Goal: Information Seeking & Learning: Learn about a topic

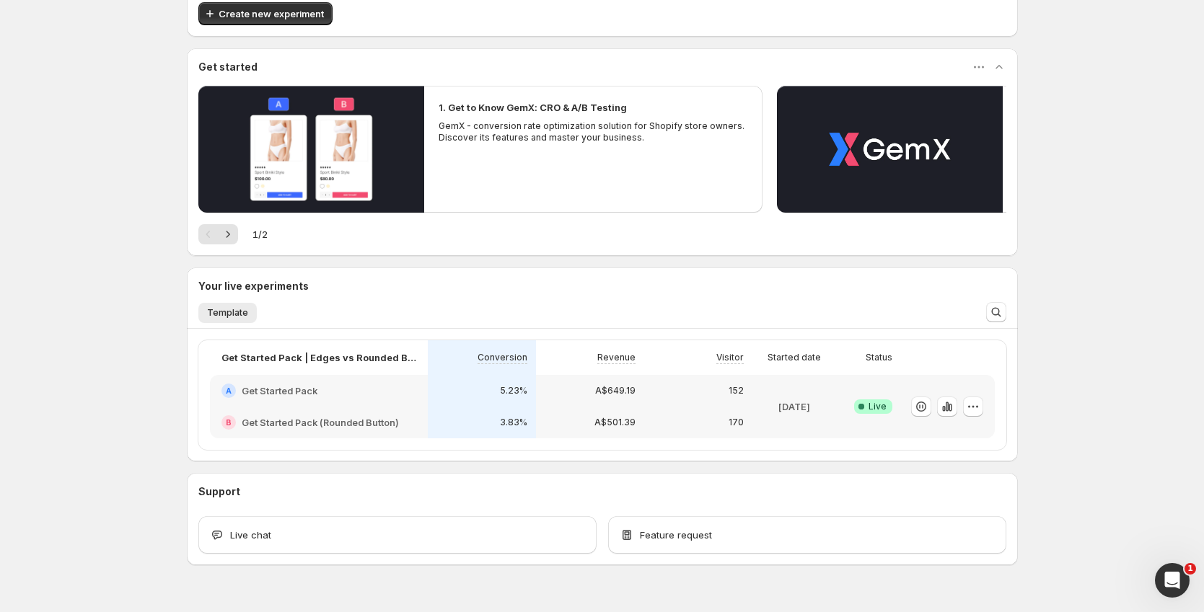
scroll to position [115, 0]
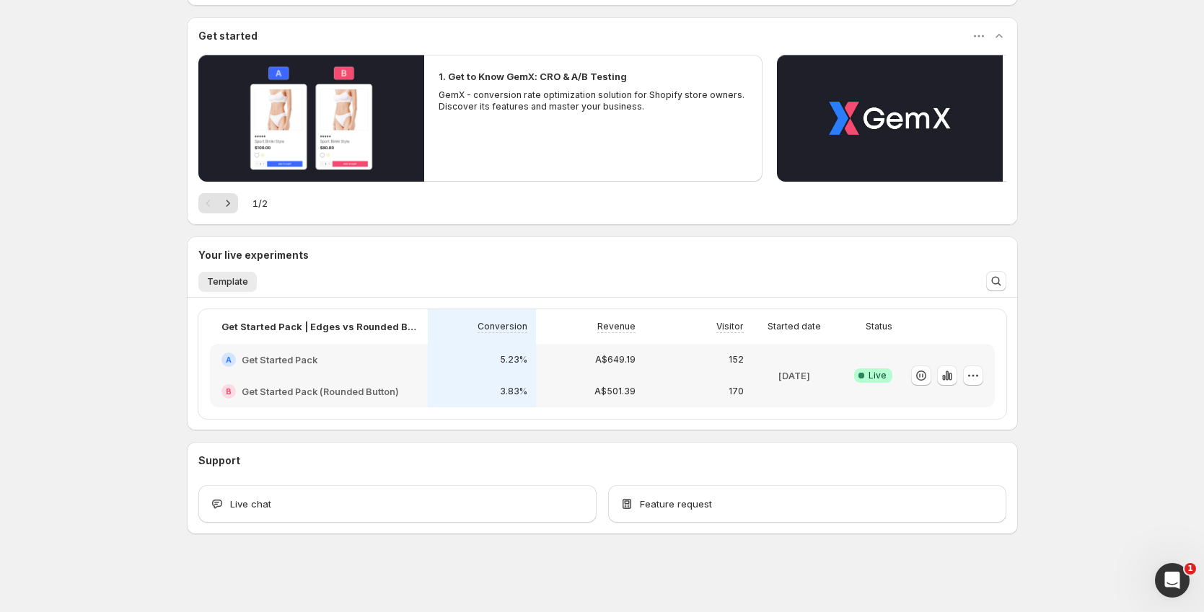
click at [1080, 413] on div "Welcome to GemX , [PERSON_NAME] Info Content Testing GemX: CRO & A/B Test optim…" at bounding box center [602, 249] width 1204 height 728
click at [949, 380] on icon "button" at bounding box center [947, 376] width 14 height 14
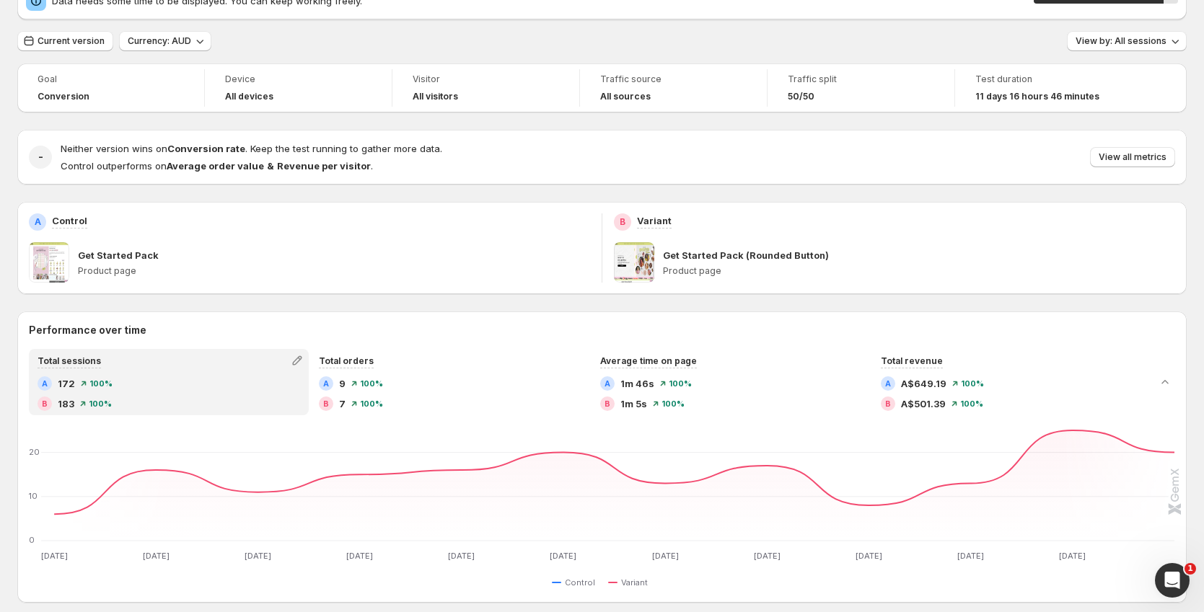
scroll to position [43, 0]
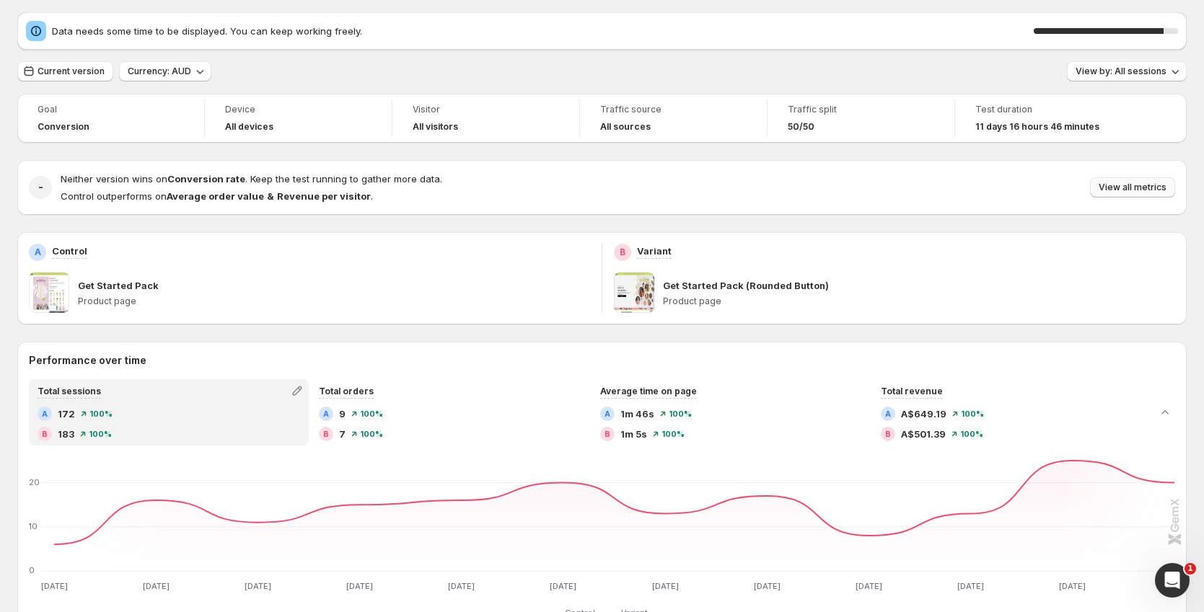
click at [1130, 188] on span "View all metrics" at bounding box center [1132, 188] width 68 height 12
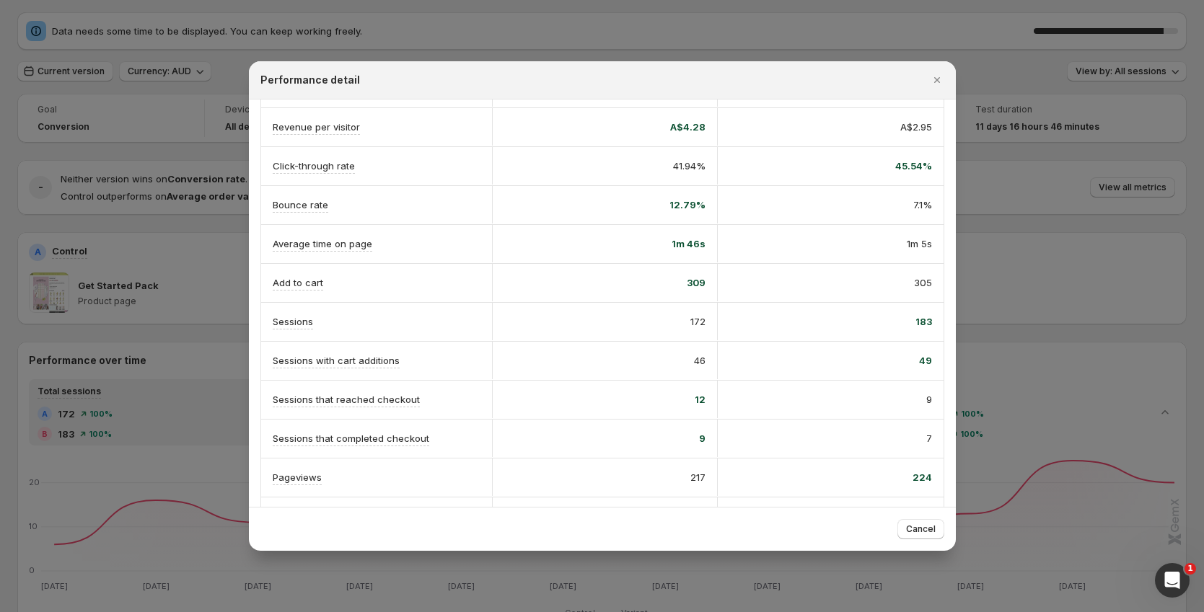
scroll to position [200, 0]
drag, startPoint x: 683, startPoint y: 358, endPoint x: 701, endPoint y: 360, distance: 18.2
click at [701, 360] on div "46" at bounding box center [605, 360] width 226 height 38
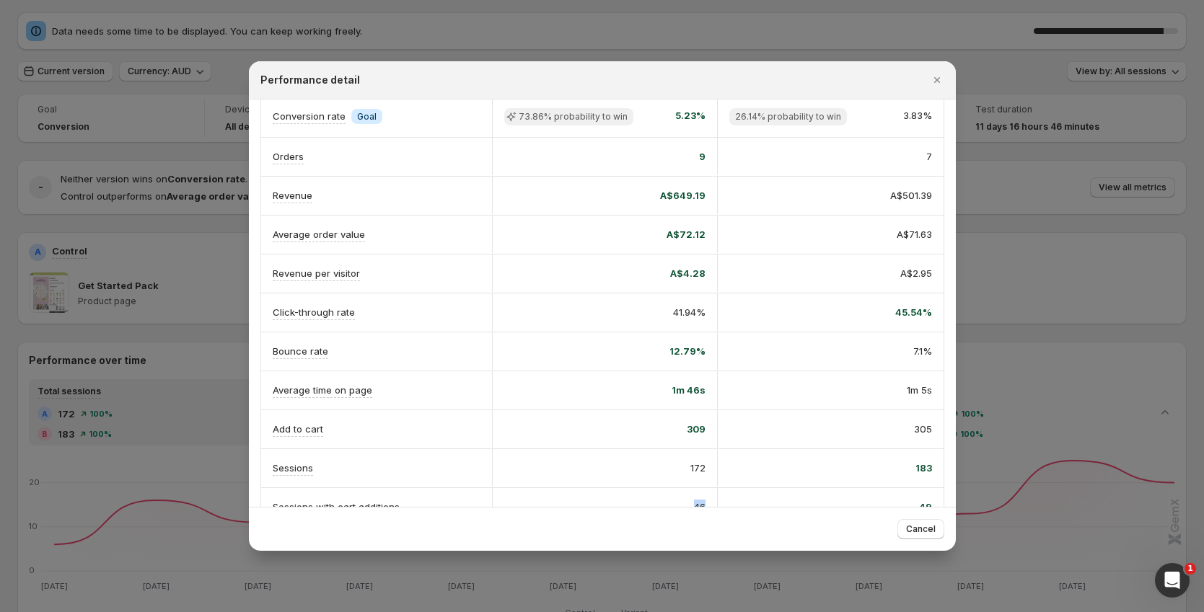
scroll to position [26, 0]
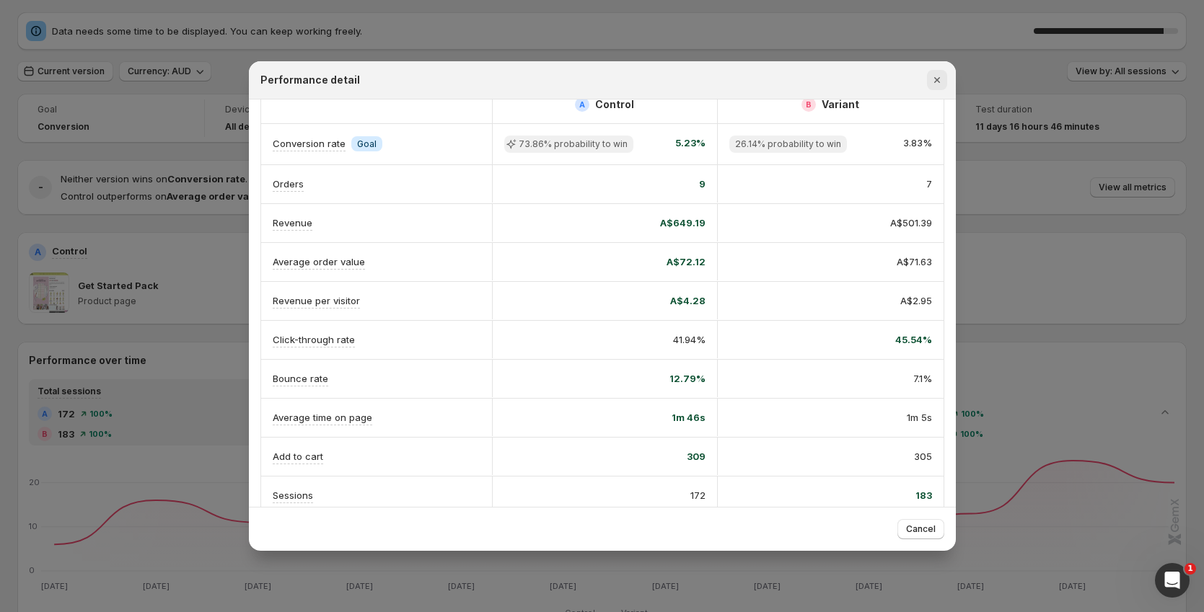
click at [941, 81] on icon "Close" at bounding box center [937, 80] width 14 height 14
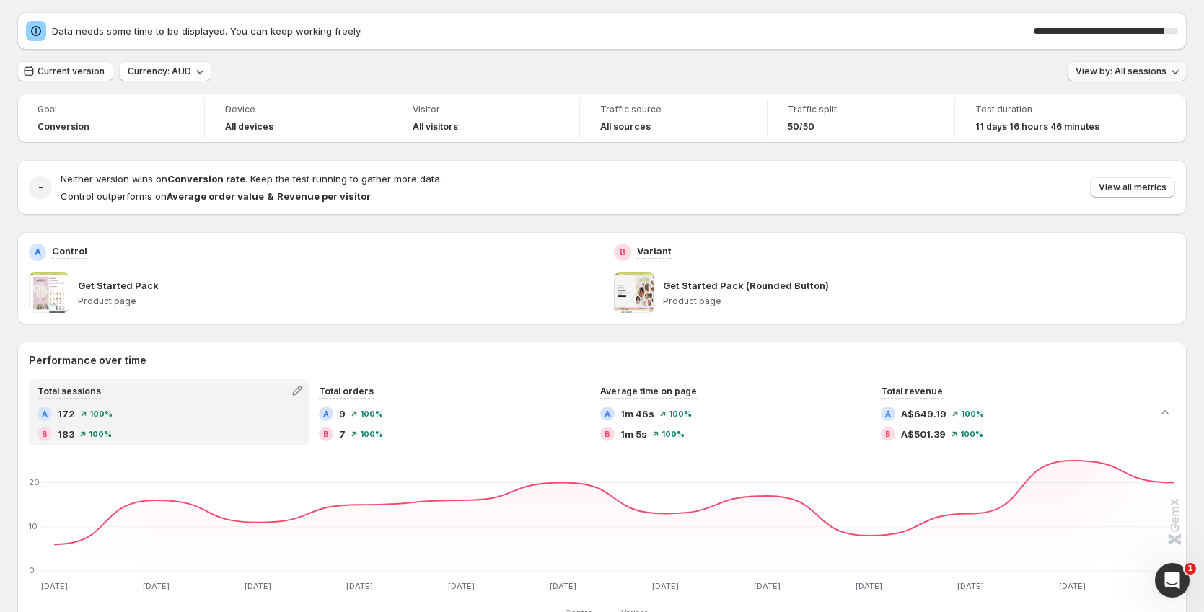
click at [1179, 68] on icon "button" at bounding box center [1175, 71] width 14 height 14
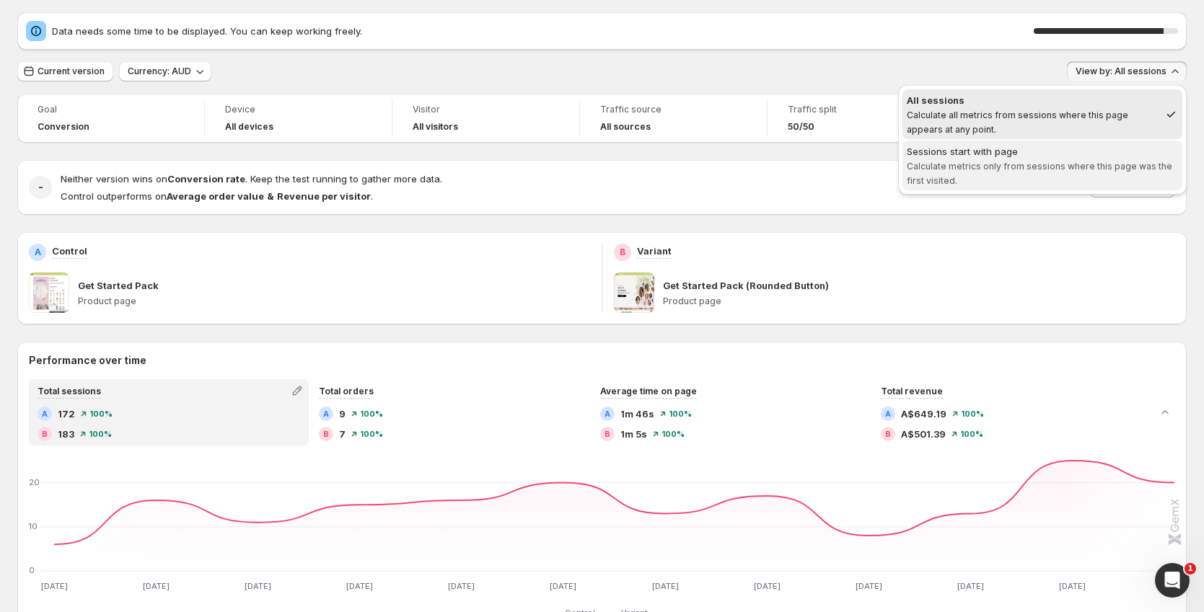
click at [1069, 163] on span "Calculate metrics only from sessions where this page was the first visited." at bounding box center [1039, 173] width 265 height 25
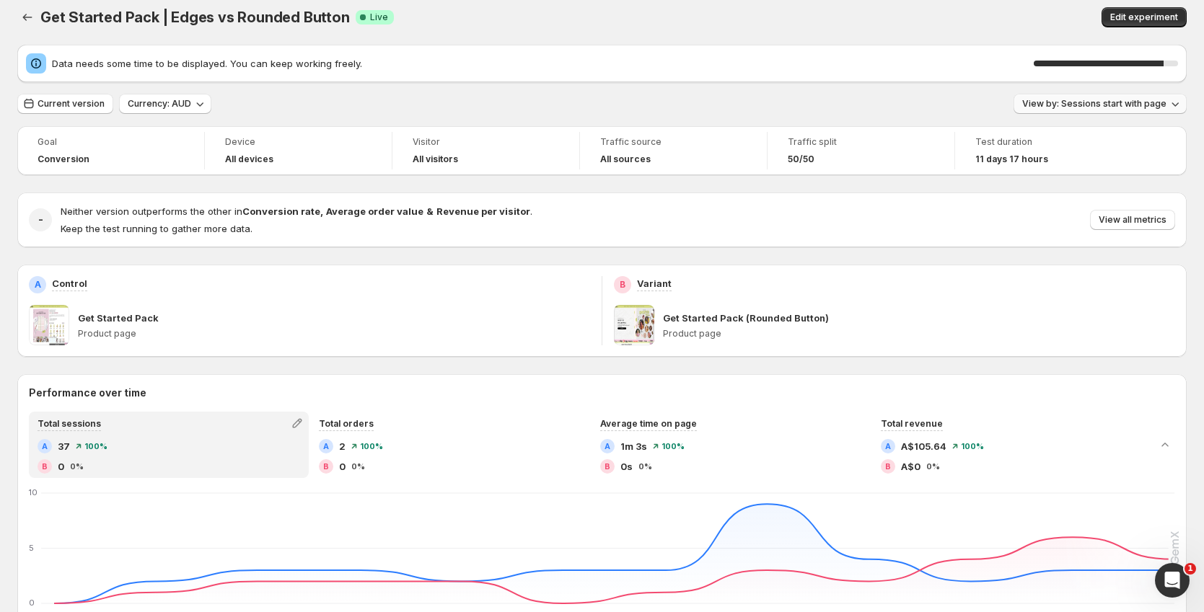
scroll to position [0, 0]
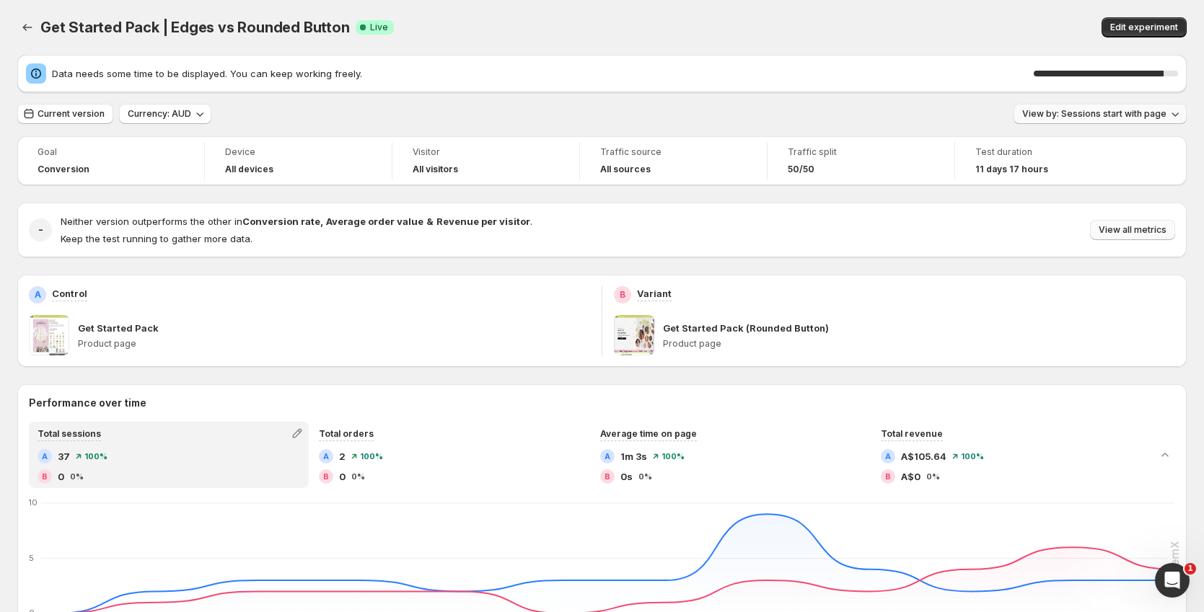
click at [1150, 234] on span "View all metrics" at bounding box center [1132, 230] width 68 height 12
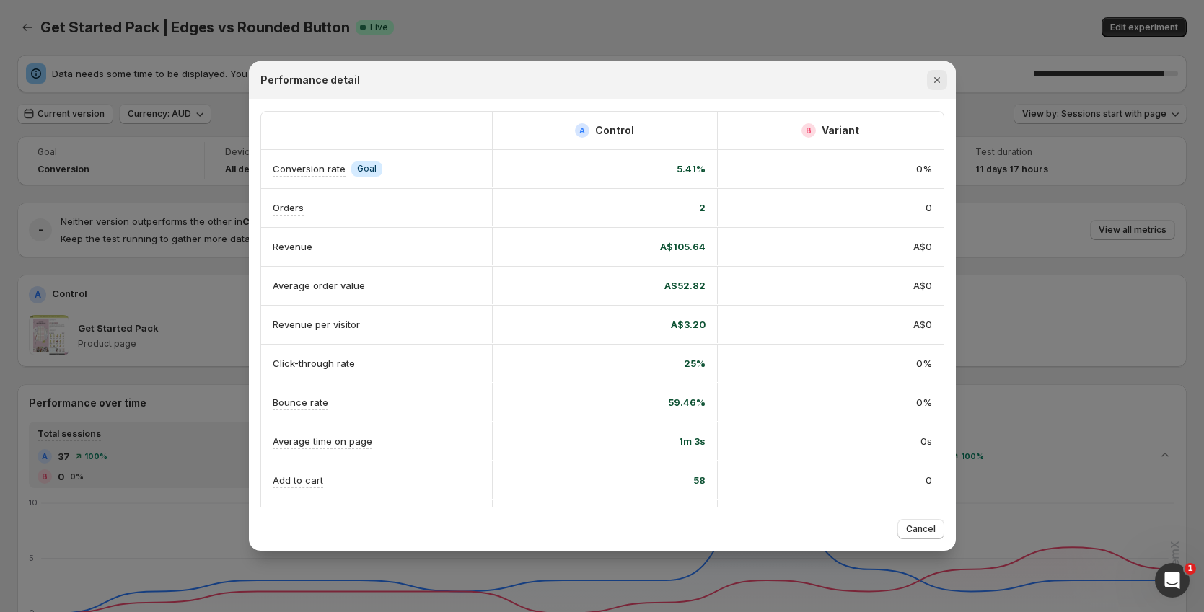
click at [940, 85] on icon "Close" at bounding box center [937, 80] width 14 height 14
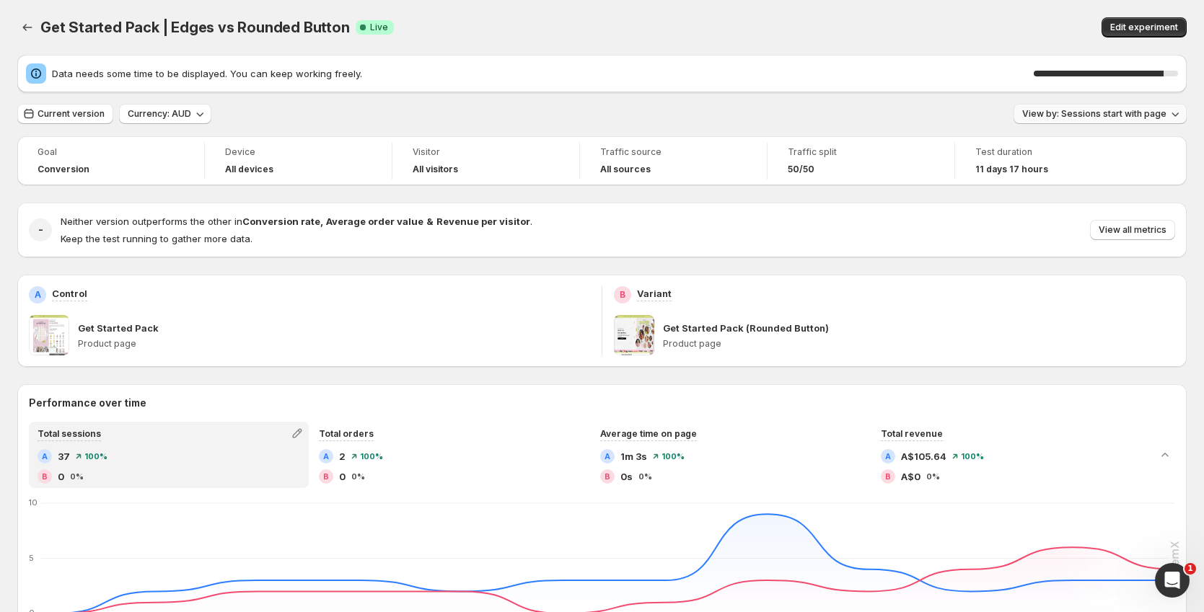
click at [1137, 121] on button "View by: Sessions start with page" at bounding box center [1099, 114] width 173 height 20
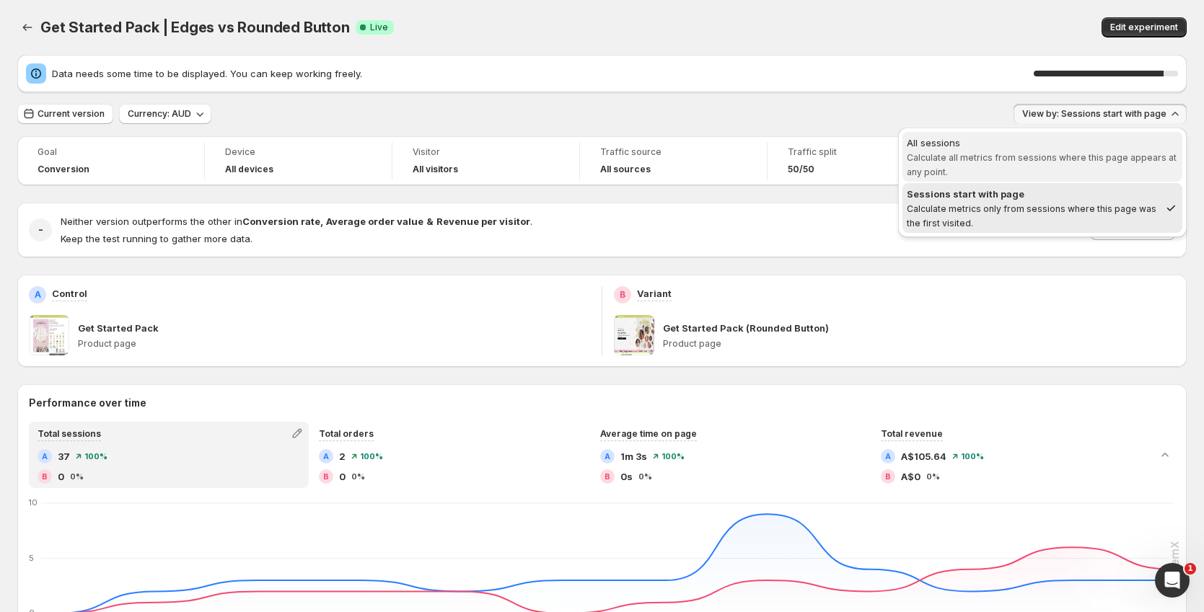
click at [1064, 152] on span "Calculate all metrics from sessions where this page appears at any point." at bounding box center [1042, 164] width 270 height 25
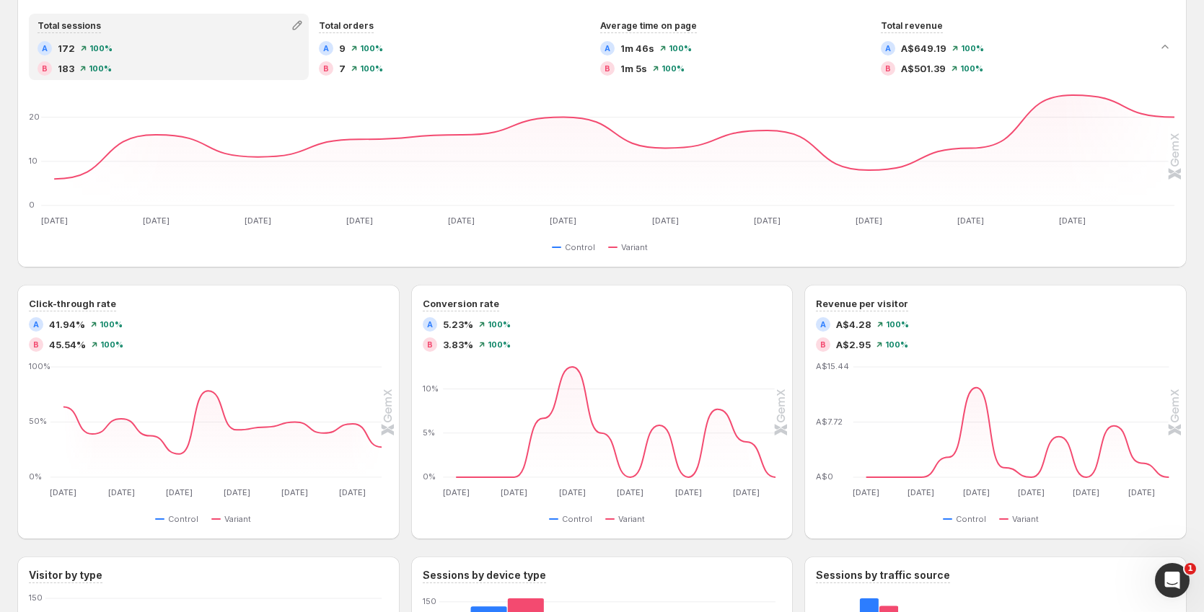
scroll to position [367, 0]
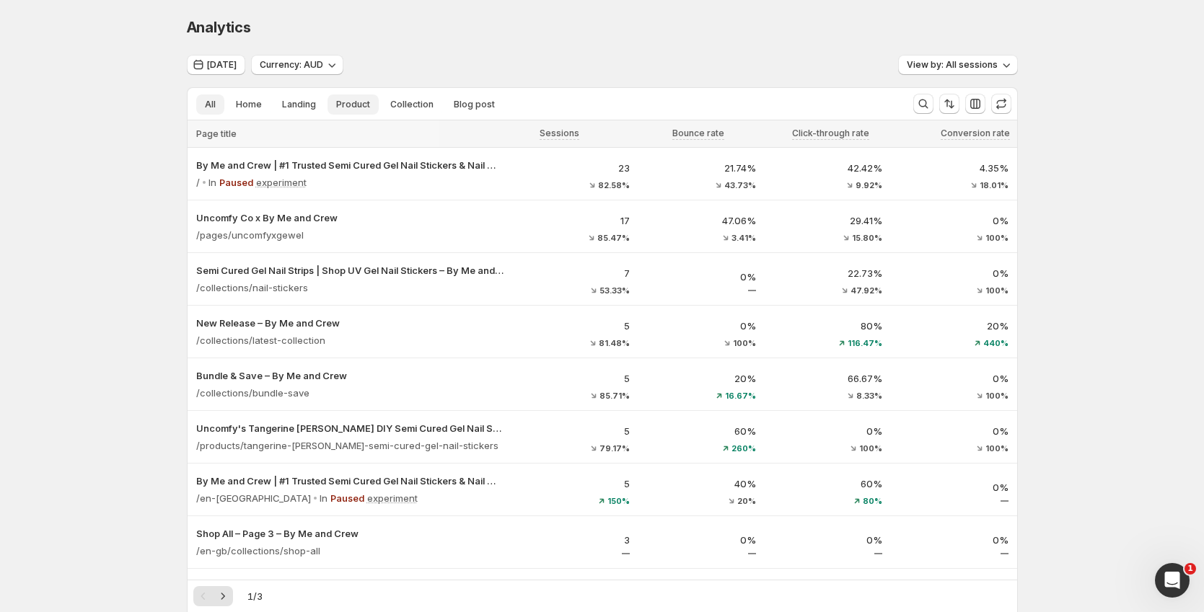
click at [372, 106] on button "Product" at bounding box center [352, 104] width 51 height 20
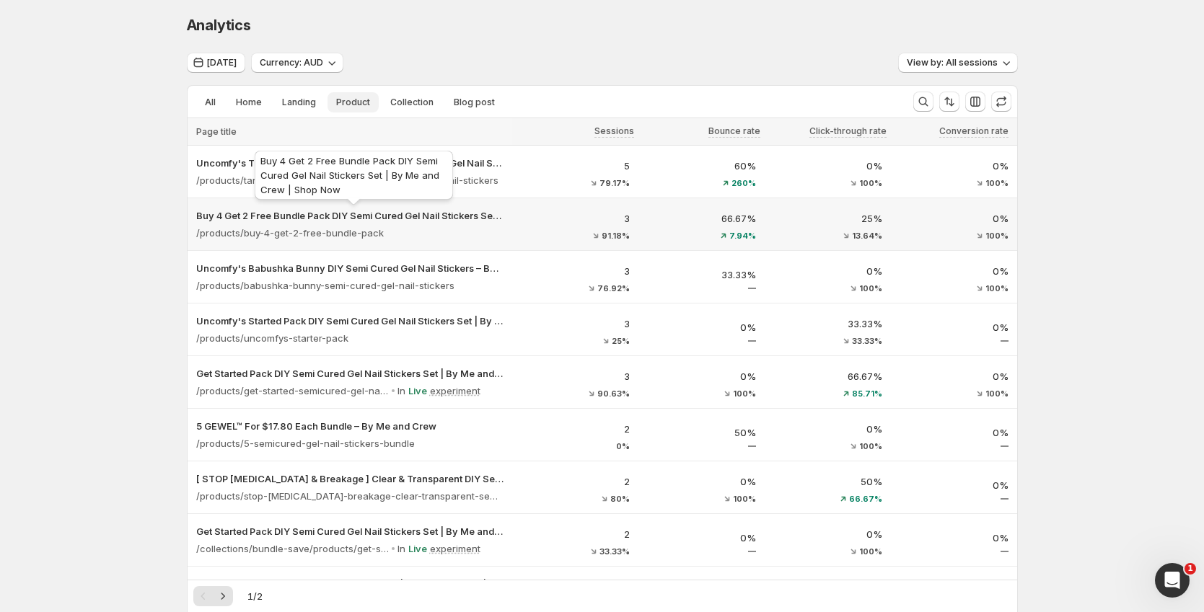
scroll to position [3, 0]
click at [930, 102] on icon "Search and filter results" at bounding box center [923, 101] width 14 height 14
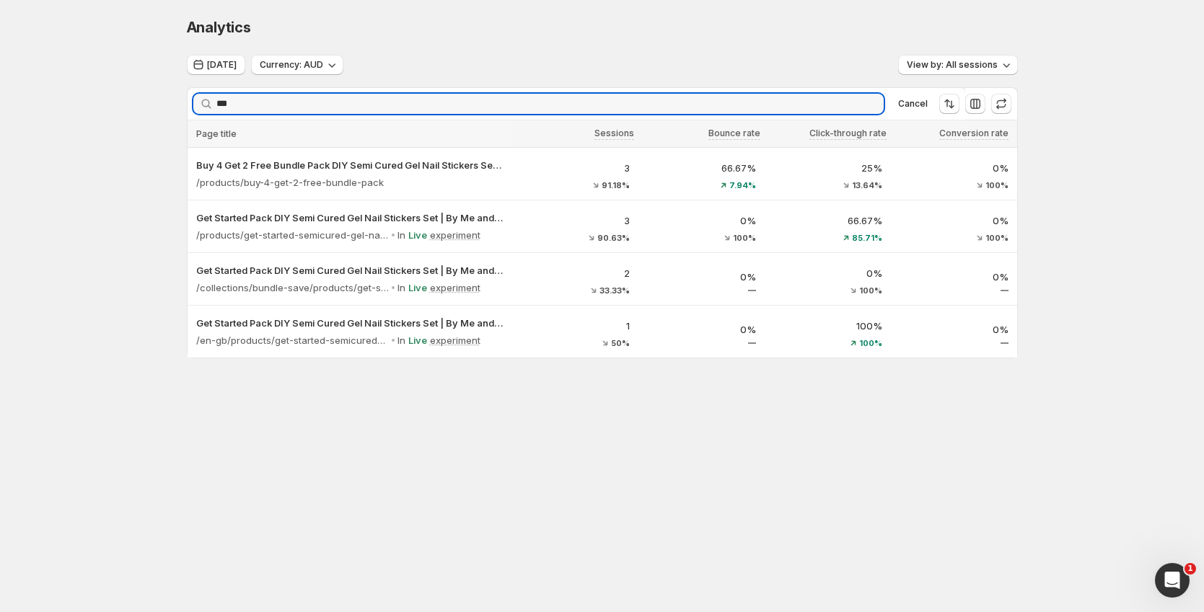
scroll to position [0, 0]
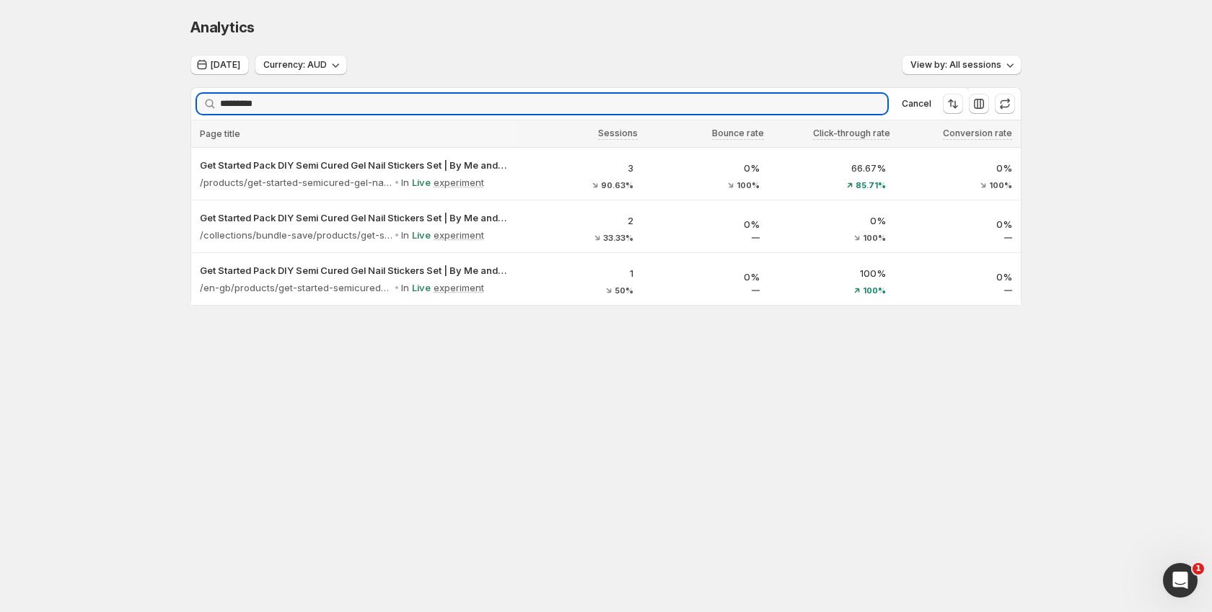
type input "*********"
click at [519, 186] on div at bounding box center [518, 208] width 4 height 175
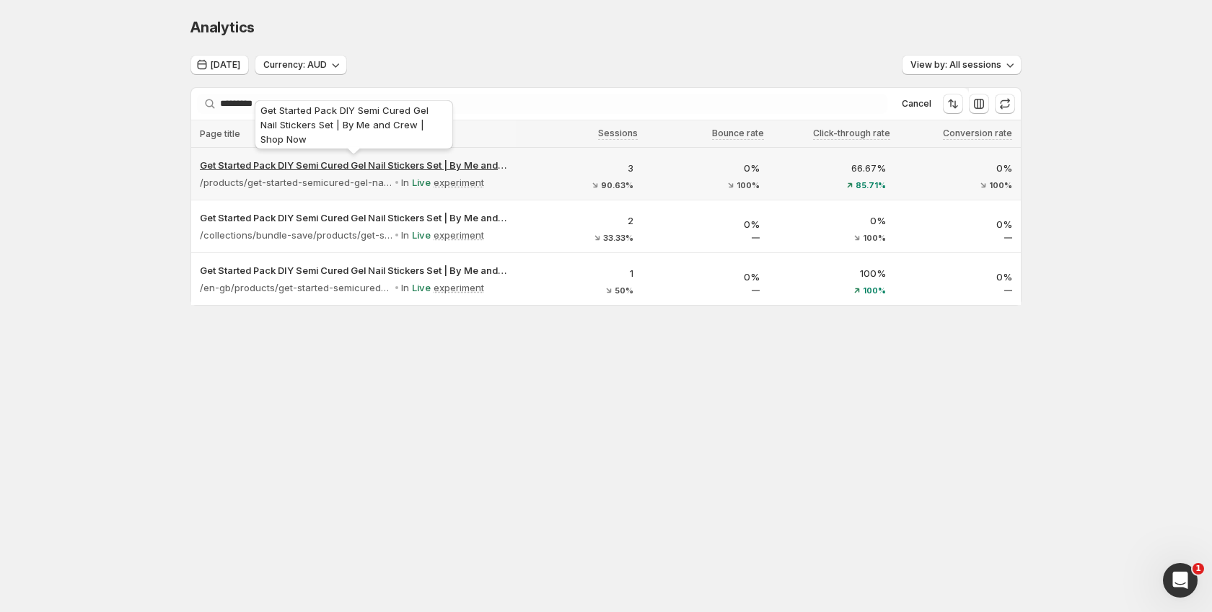
click at [506, 170] on p "Get Started Pack DIY Semi Cured Gel Nail Stickers Set | By Me and Crew | Shop N…" at bounding box center [353, 165] width 307 height 14
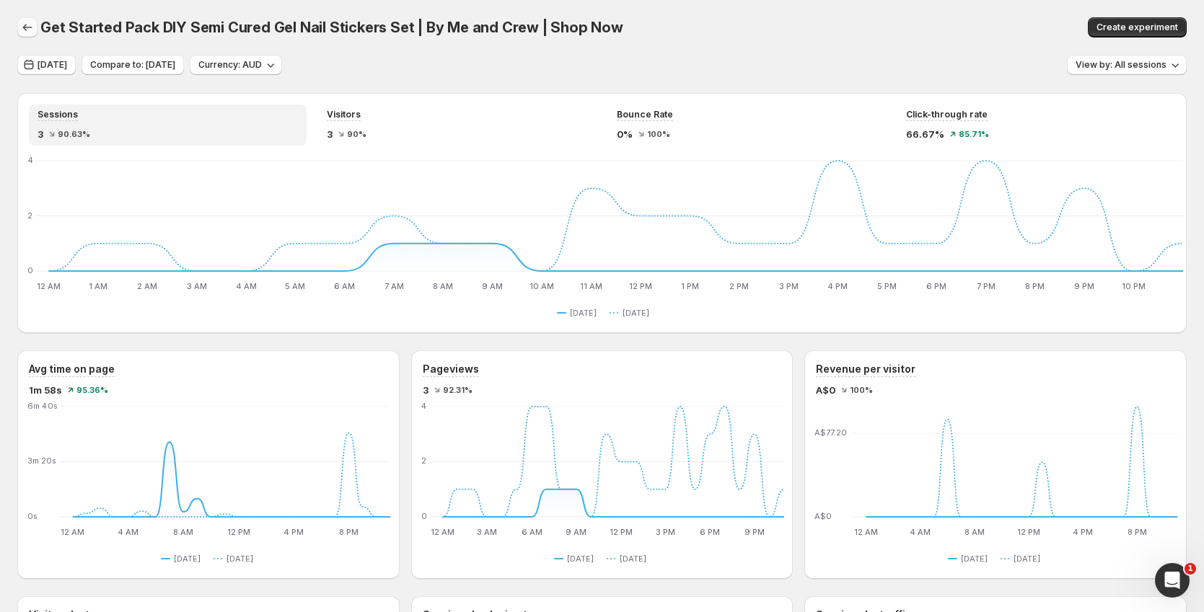
click at [22, 20] on button "button" at bounding box center [27, 27] width 20 height 20
